Goal: Learn about a topic

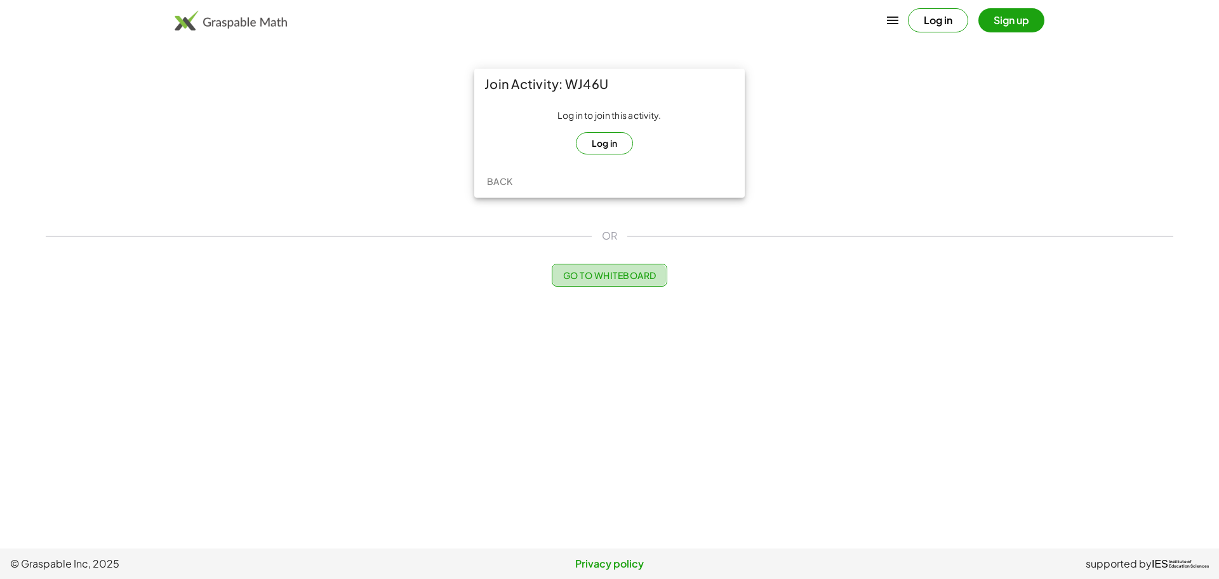
click at [568, 280] on span "Go to Whiteboard" at bounding box center [609, 274] width 93 height 11
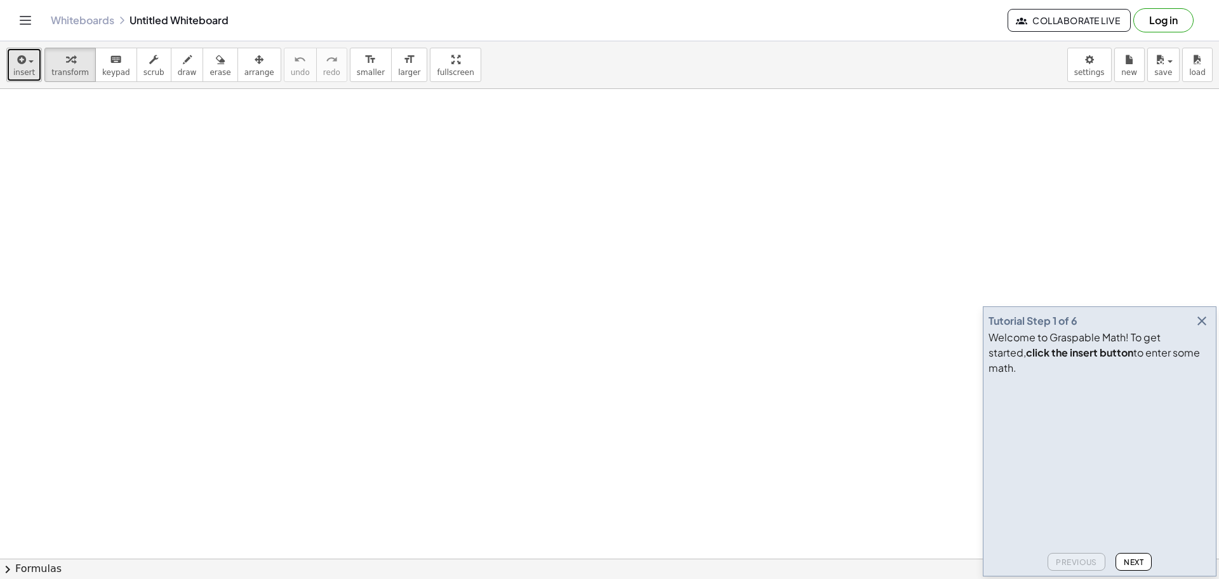
click at [21, 76] on span "insert" at bounding box center [24, 72] width 22 height 9
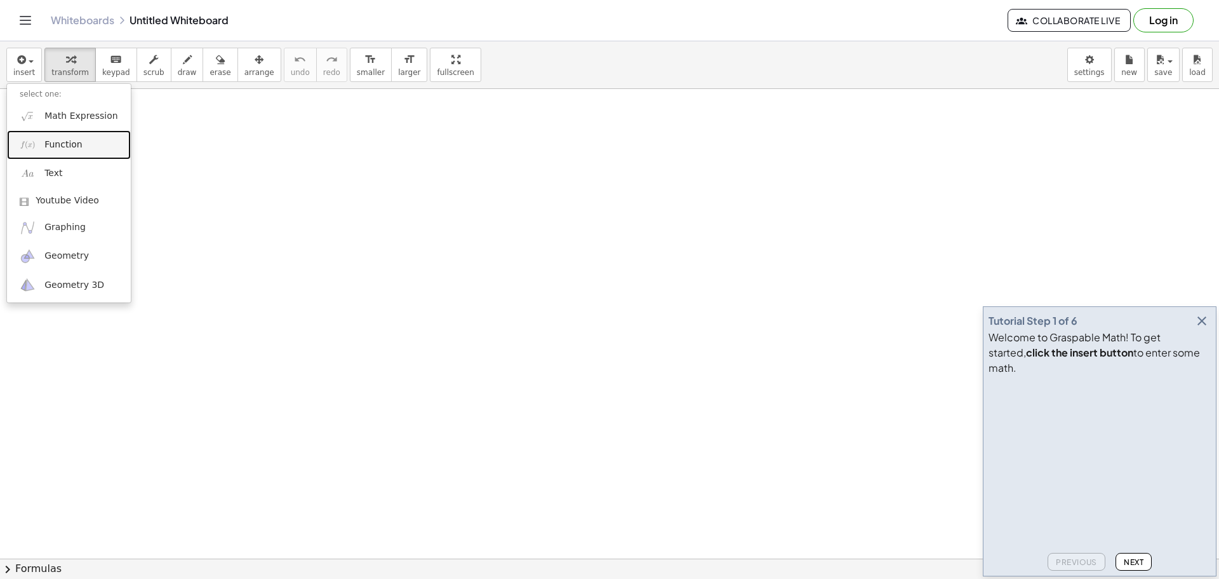
click at [51, 150] on span "Function" at bounding box center [63, 144] width 38 height 13
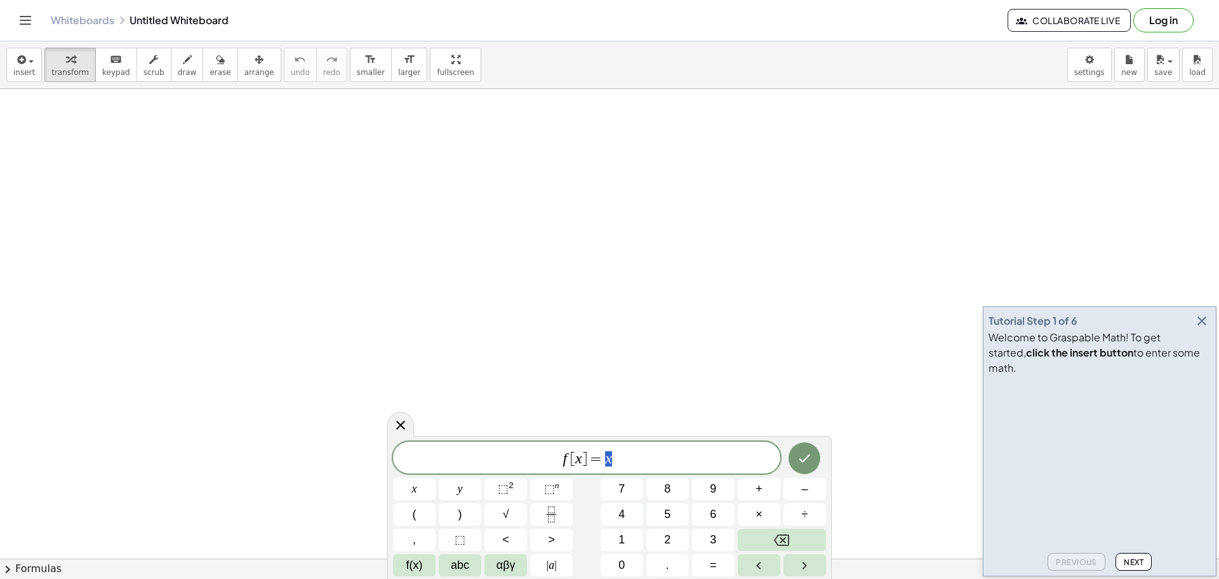
scroll to position [127, 0]
click at [582, 466] on span "f [ x ] = x" at bounding box center [586, 459] width 387 height 18
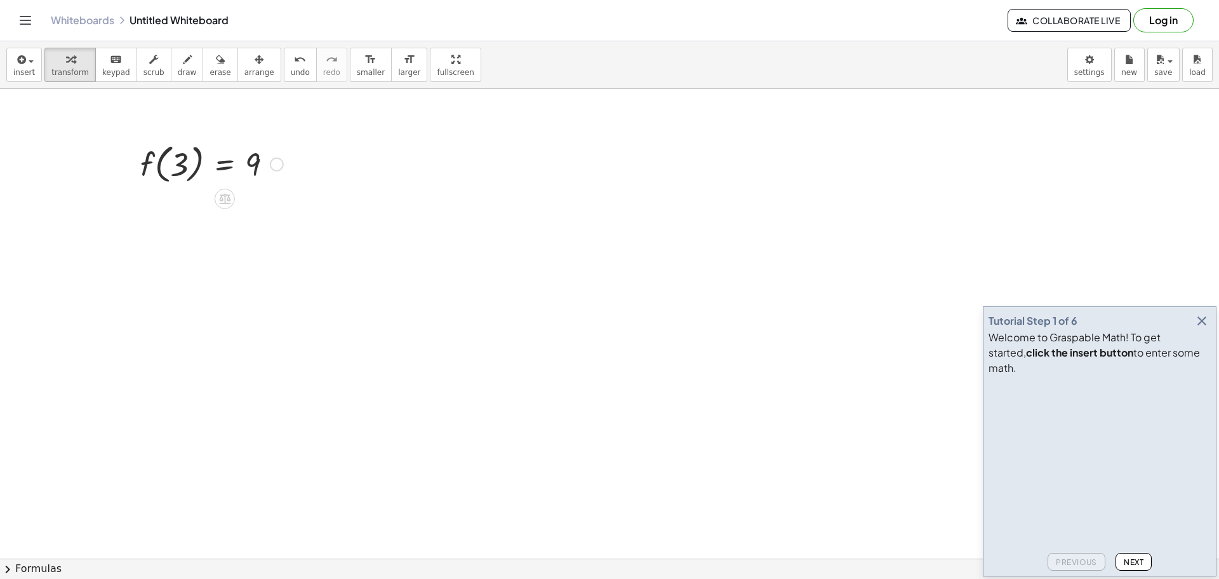
click at [271, 164] on div at bounding box center [277, 164] width 14 height 14
click at [366, 168] on span "Copy line as LaTeX" at bounding box center [342, 164] width 77 height 10
click at [1129, 562] on span "Next" at bounding box center [1134, 562] width 20 height 10
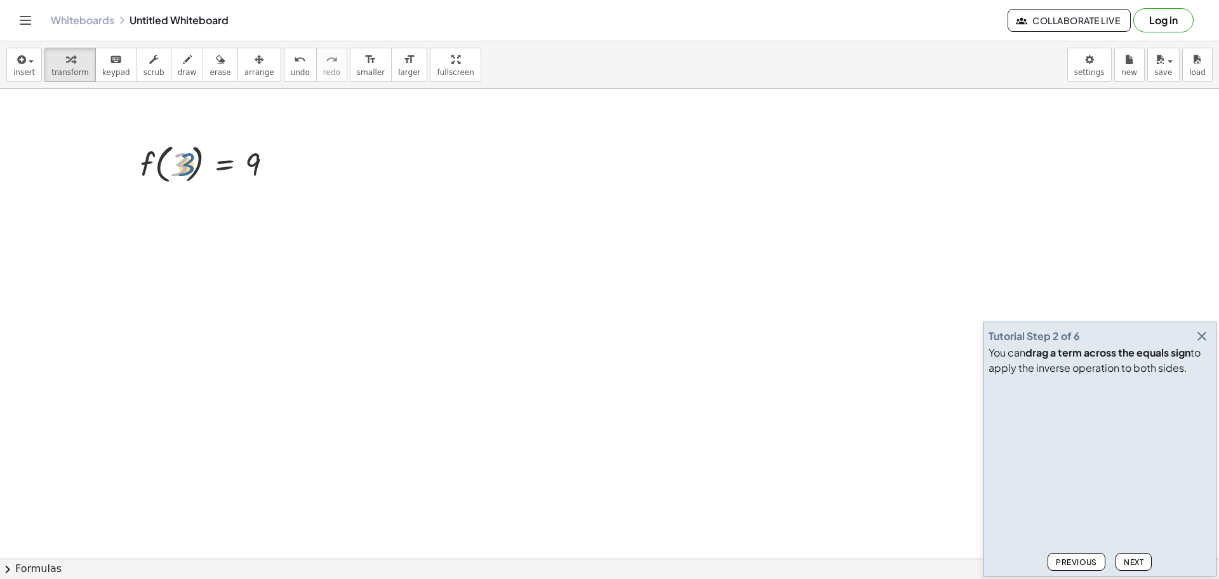
drag, startPoint x: 186, startPoint y: 156, endPoint x: 203, endPoint y: 156, distance: 16.5
click at [203, 156] on div at bounding box center [212, 163] width 156 height 48
drag, startPoint x: 184, startPoint y: 161, endPoint x: 268, endPoint y: 161, distance: 83.8
click at [268, 161] on div at bounding box center [212, 163] width 156 height 48
drag, startPoint x: 257, startPoint y: 163, endPoint x: 199, endPoint y: 161, distance: 57.8
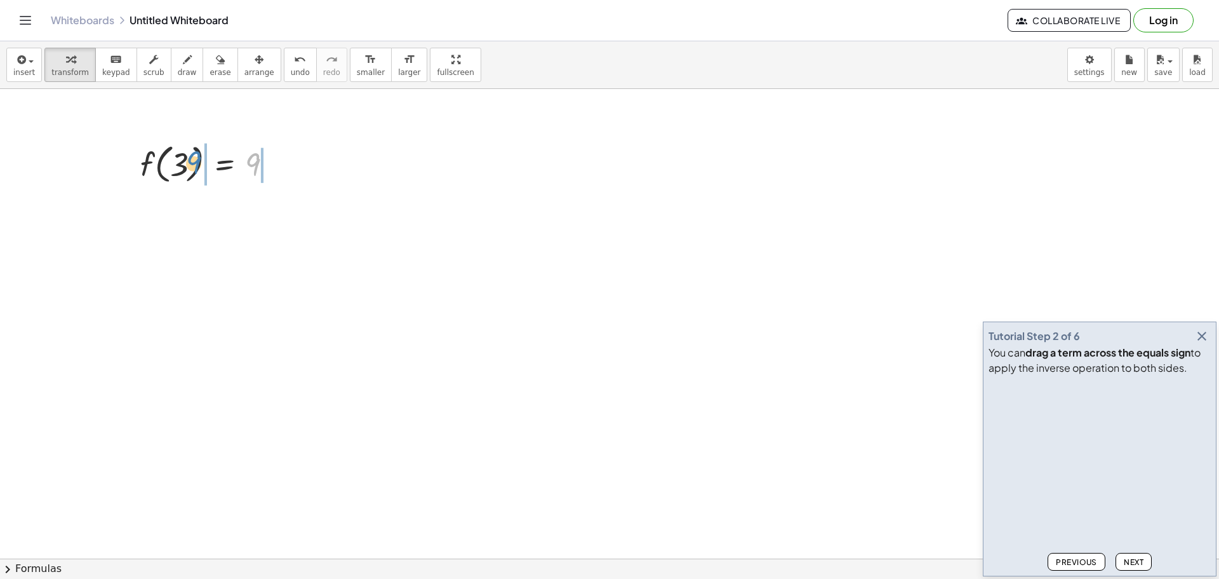
click at [199, 161] on div at bounding box center [212, 163] width 156 height 48
click at [1136, 549] on div "Previous Next" at bounding box center [1100, 558] width 222 height 23
click at [1138, 558] on span "Next" at bounding box center [1134, 562] width 20 height 10
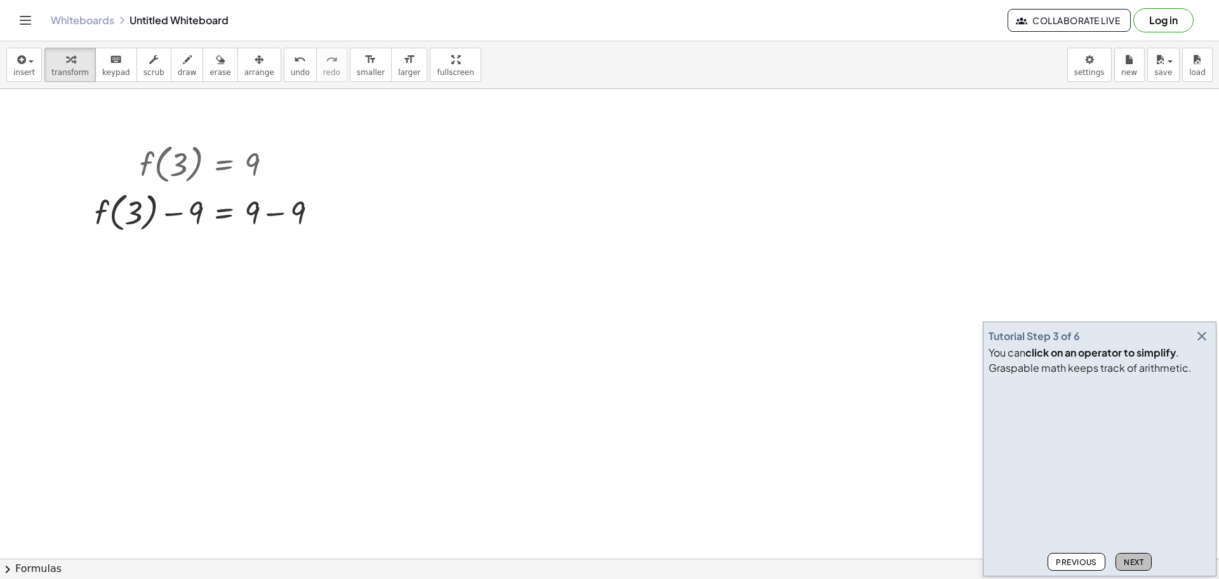
click at [1138, 558] on span "Next" at bounding box center [1134, 562] width 20 height 10
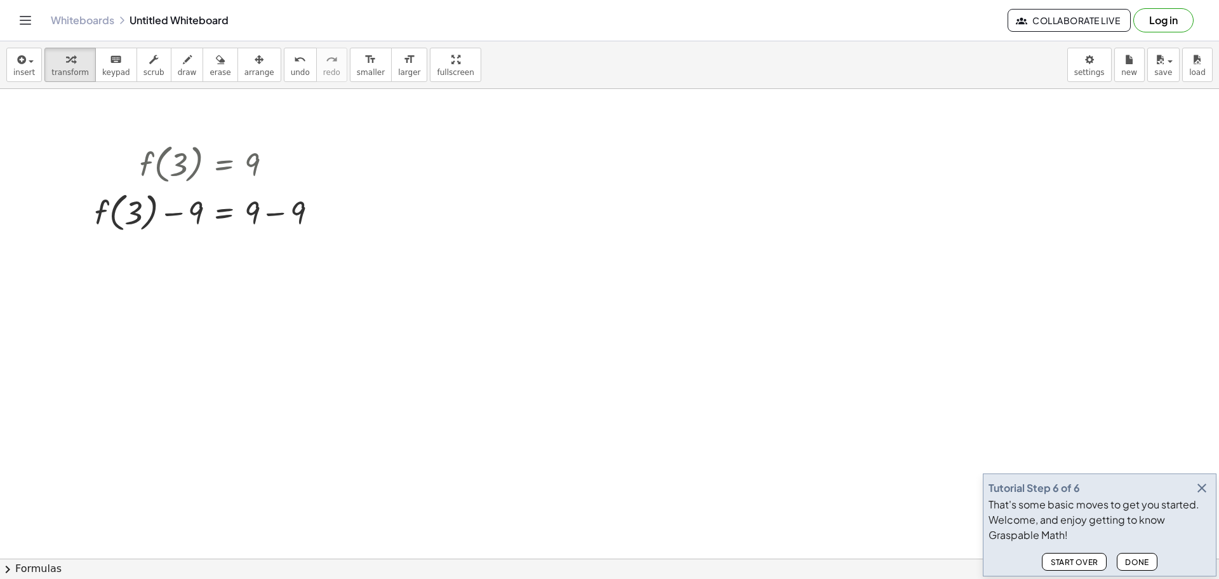
click at [1138, 558] on span "Done" at bounding box center [1137, 562] width 24 height 10
